Goal: Information Seeking & Learning: Learn about a topic

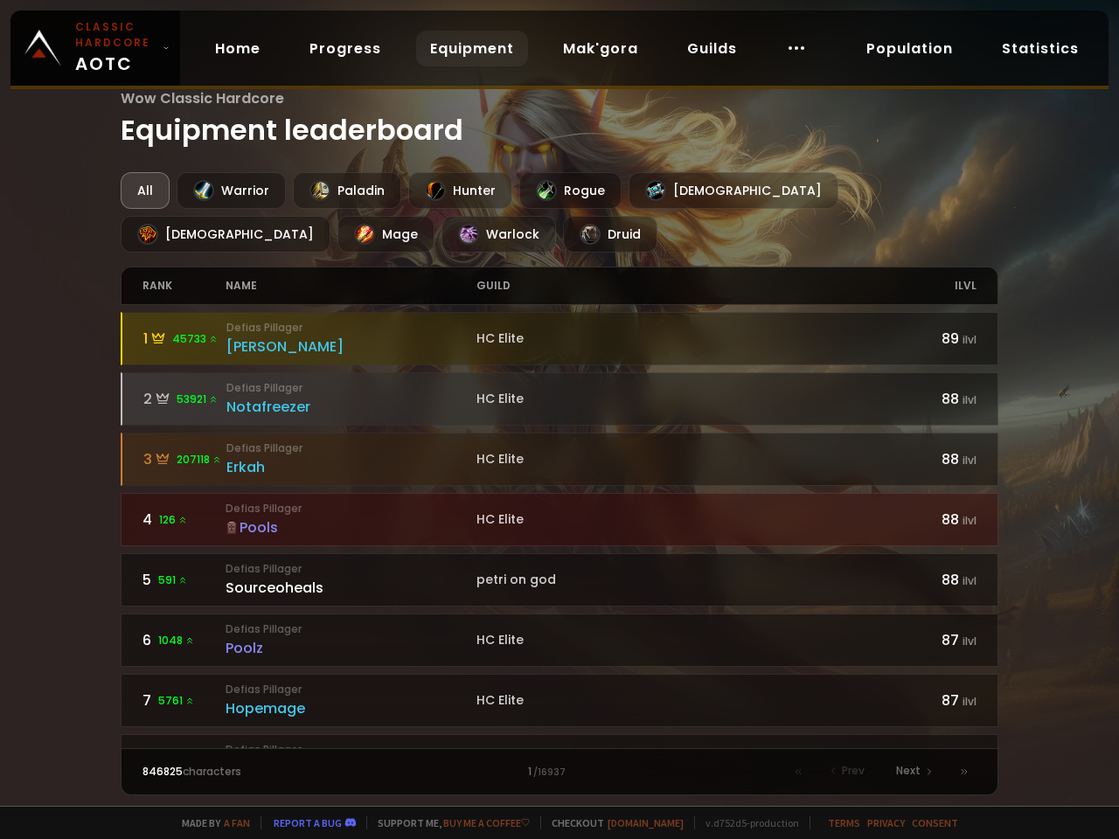
click at [144, 191] on div "All" at bounding box center [145, 190] width 49 height 37
click at [229, 191] on div "Warrior" at bounding box center [231, 190] width 109 height 37
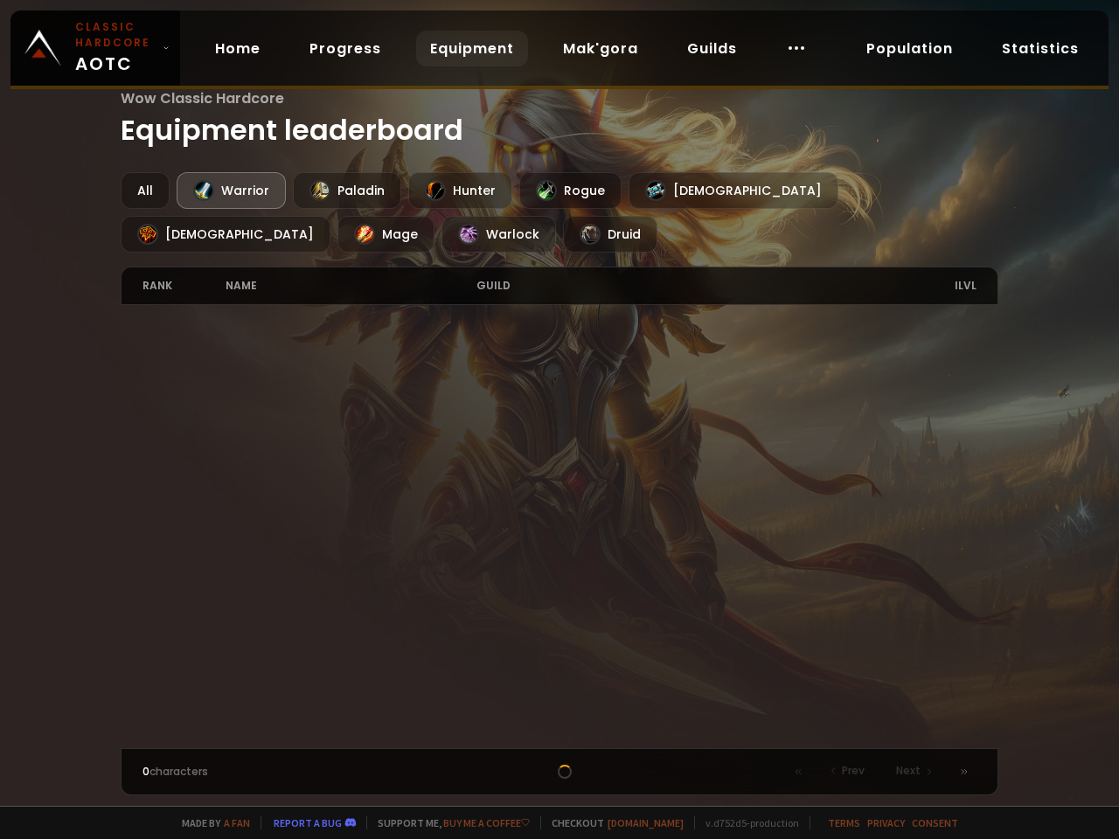
click at [343, 191] on div "Paladin" at bounding box center [347, 190] width 108 height 37
click at [454, 191] on div "Hunter" at bounding box center [460, 190] width 104 height 37
click at [564, 191] on div "Rogue" at bounding box center [570, 190] width 102 height 37
click at [669, 191] on div "[DEMOGRAPHIC_DATA]" at bounding box center [733, 190] width 210 height 37
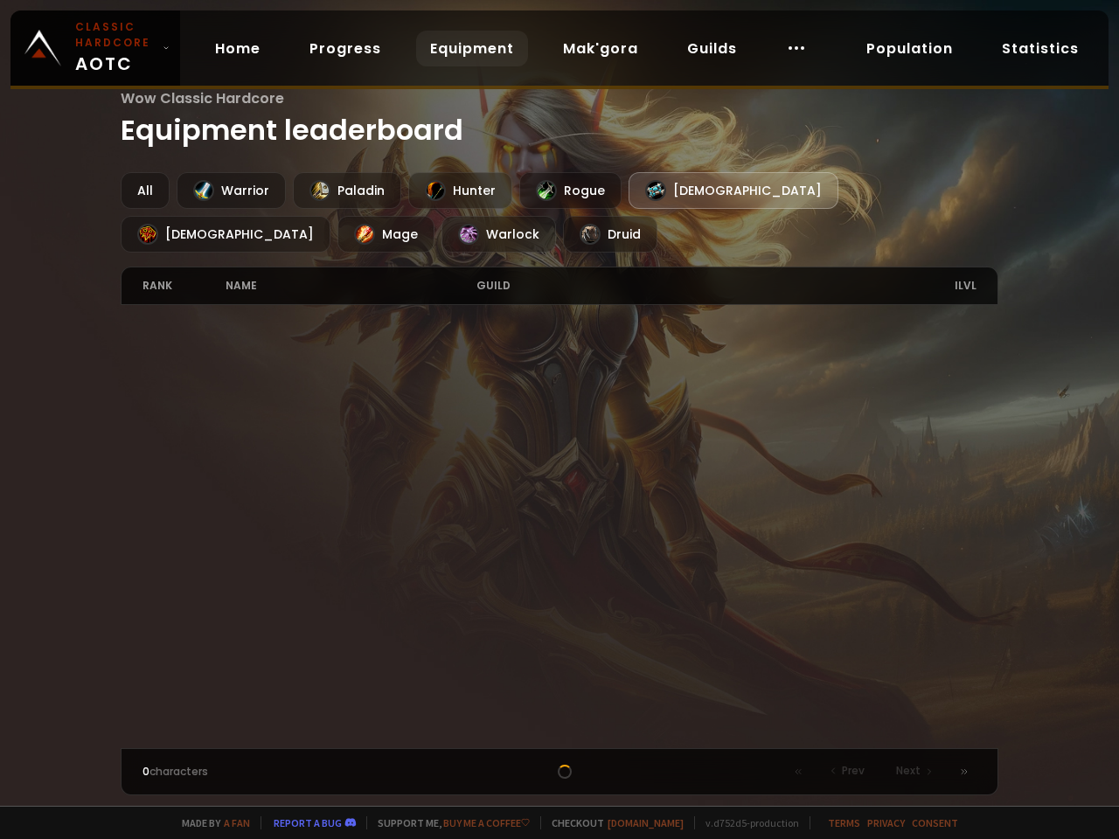
click at [330, 216] on div "[DEMOGRAPHIC_DATA]" at bounding box center [226, 234] width 210 height 37
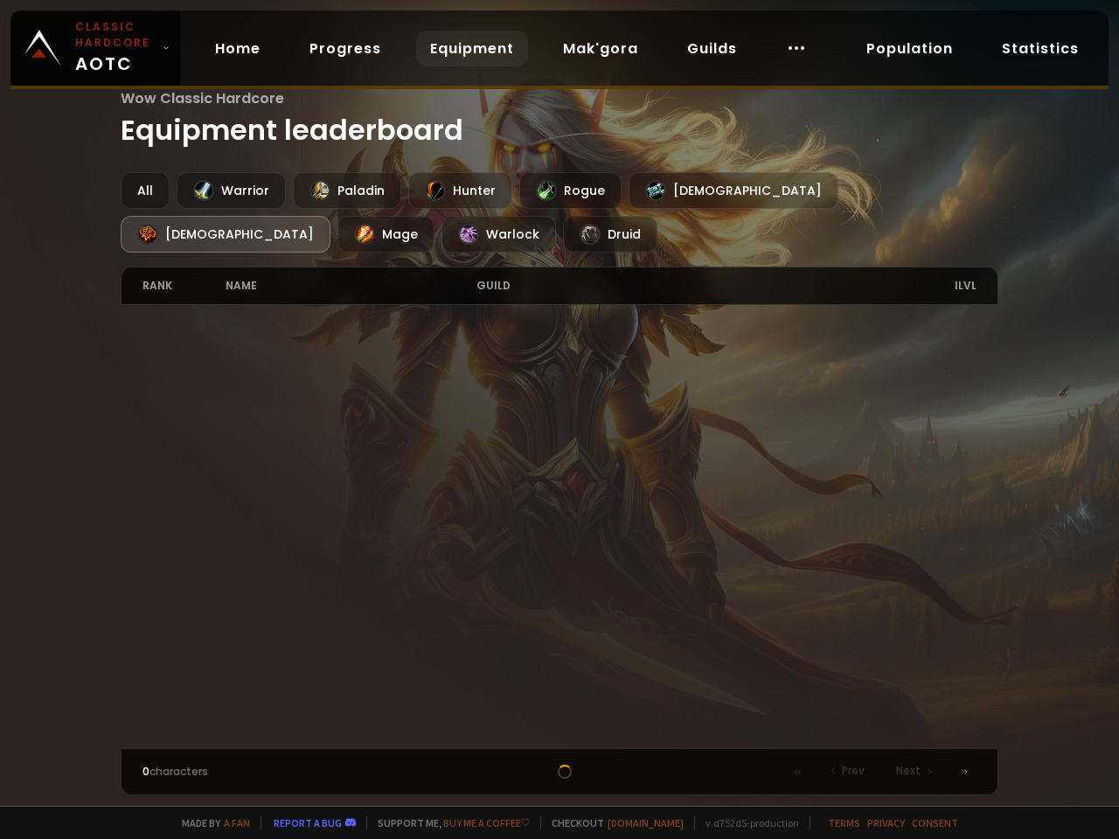
click at [434, 216] on div "Mage" at bounding box center [385, 234] width 97 height 37
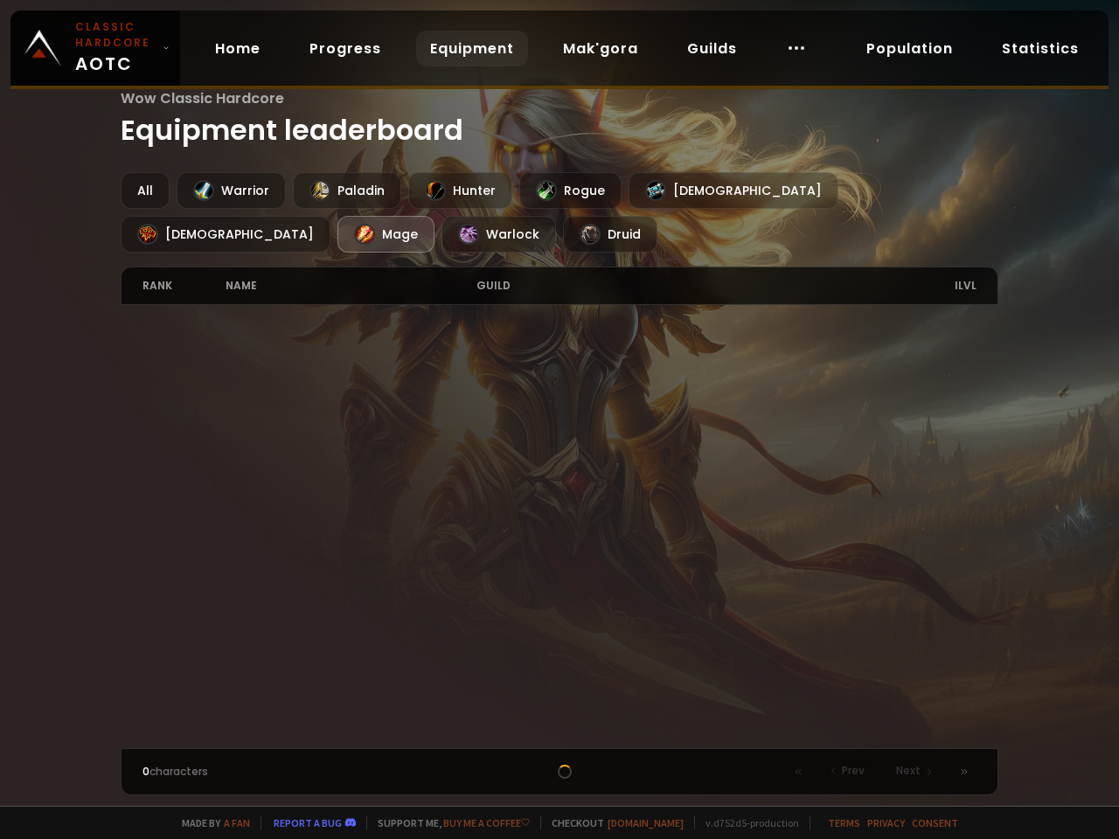
click at [441, 234] on div "Warlock" at bounding box center [498, 234] width 114 height 37
click at [563, 234] on div "Druid" at bounding box center [610, 234] width 94 height 37
